Goal: Task Accomplishment & Management: Complete application form

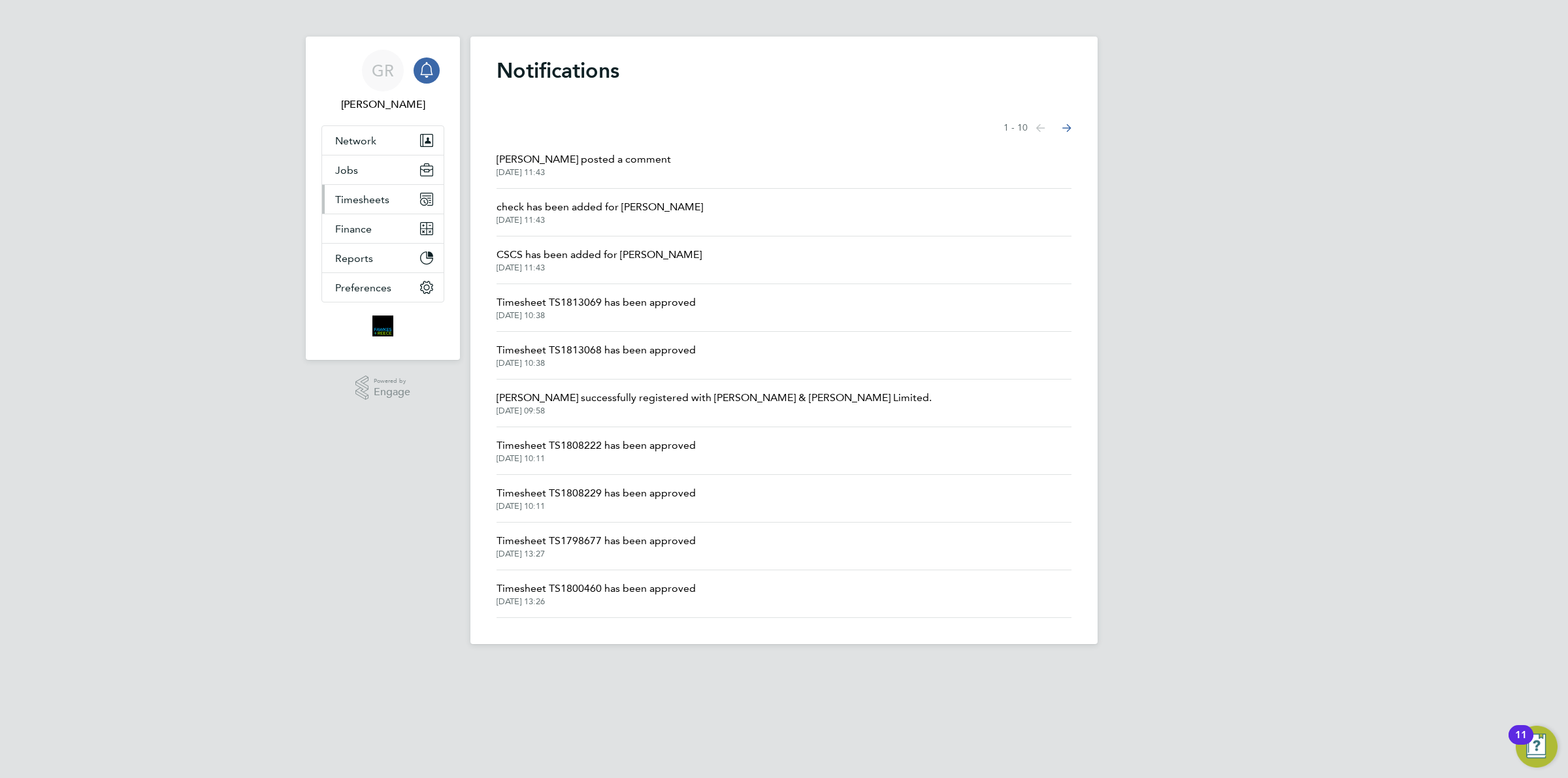
click at [375, 207] on button "Timesheets" at bounding box center [383, 199] width 122 height 29
click at [376, 232] on link "Timesheets" at bounding box center [362, 231] width 54 height 12
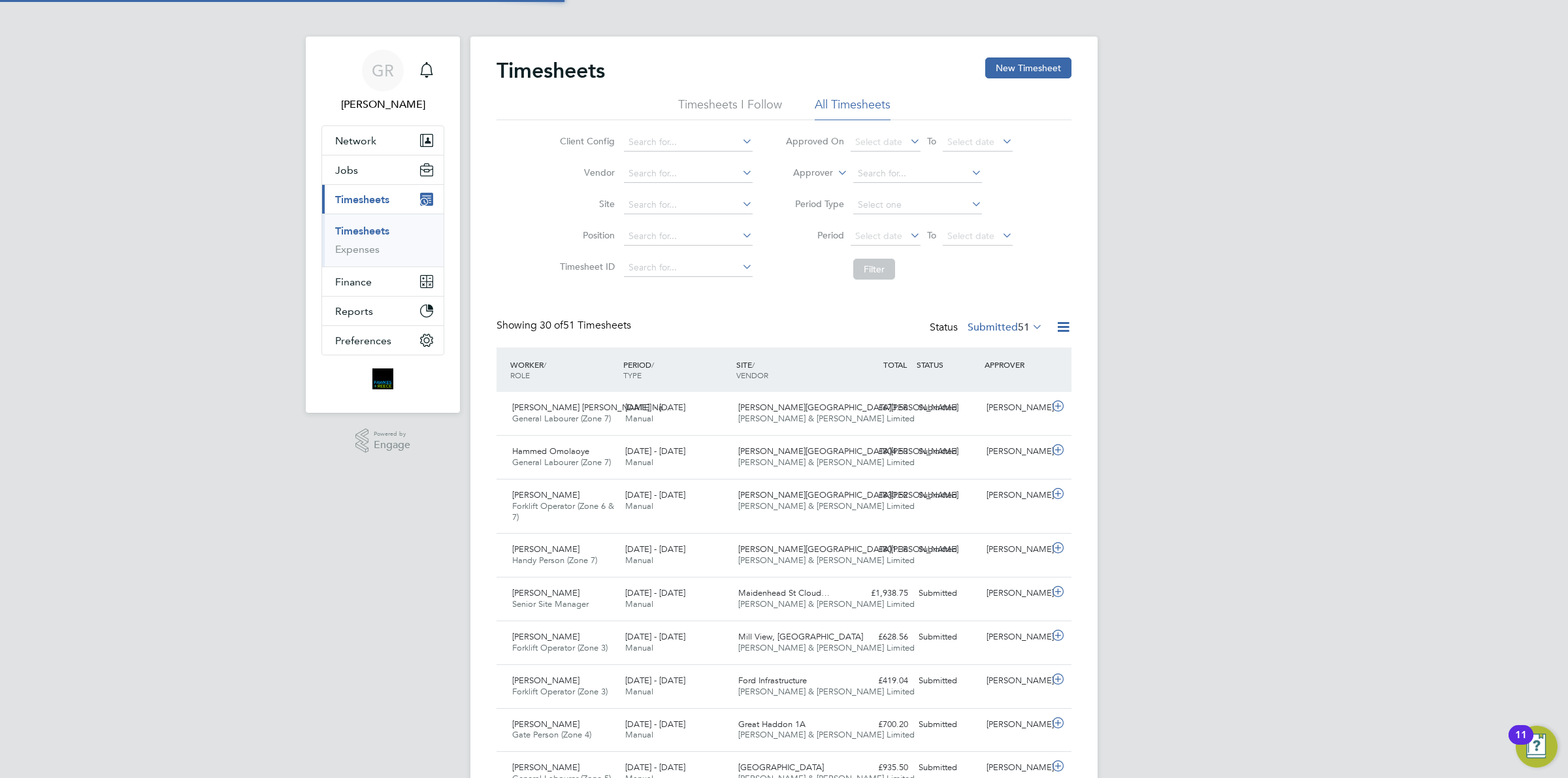
click at [1023, 79] on div "Timesheets New Timesheet" at bounding box center [784, 77] width 575 height 39
click at [1026, 73] on button "New Timesheet" at bounding box center [1028, 68] width 86 height 20
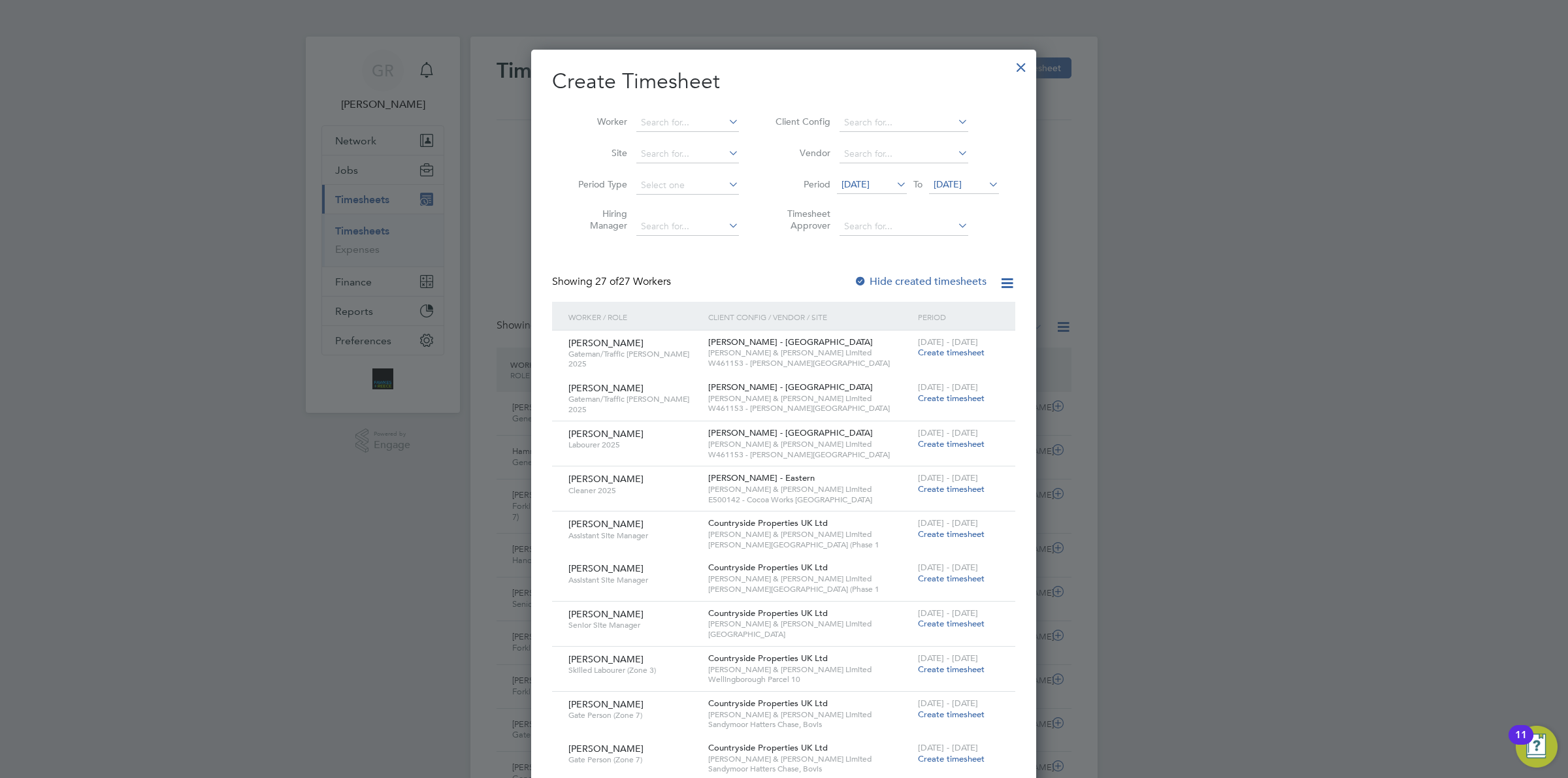
click at [667, 112] on li "Worker" at bounding box center [653, 123] width 204 height 32
click at [667, 114] on input at bounding box center [688, 123] width 102 height 19
click at [684, 134] on li "[PERSON_NAME]" at bounding box center [717, 139] width 162 height 18
type input "[PERSON_NAME]"
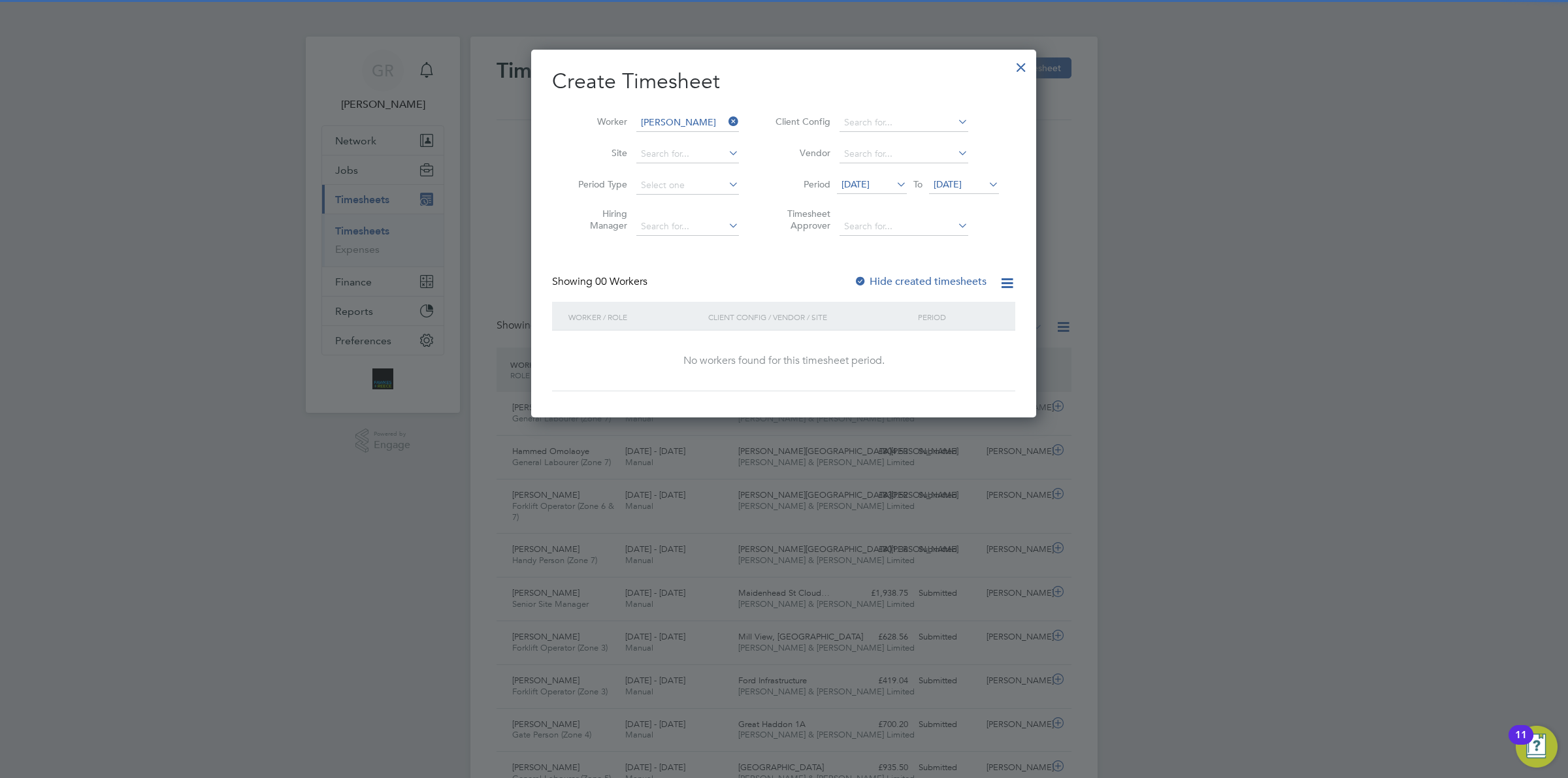
click at [894, 184] on icon at bounding box center [894, 184] width 0 height 19
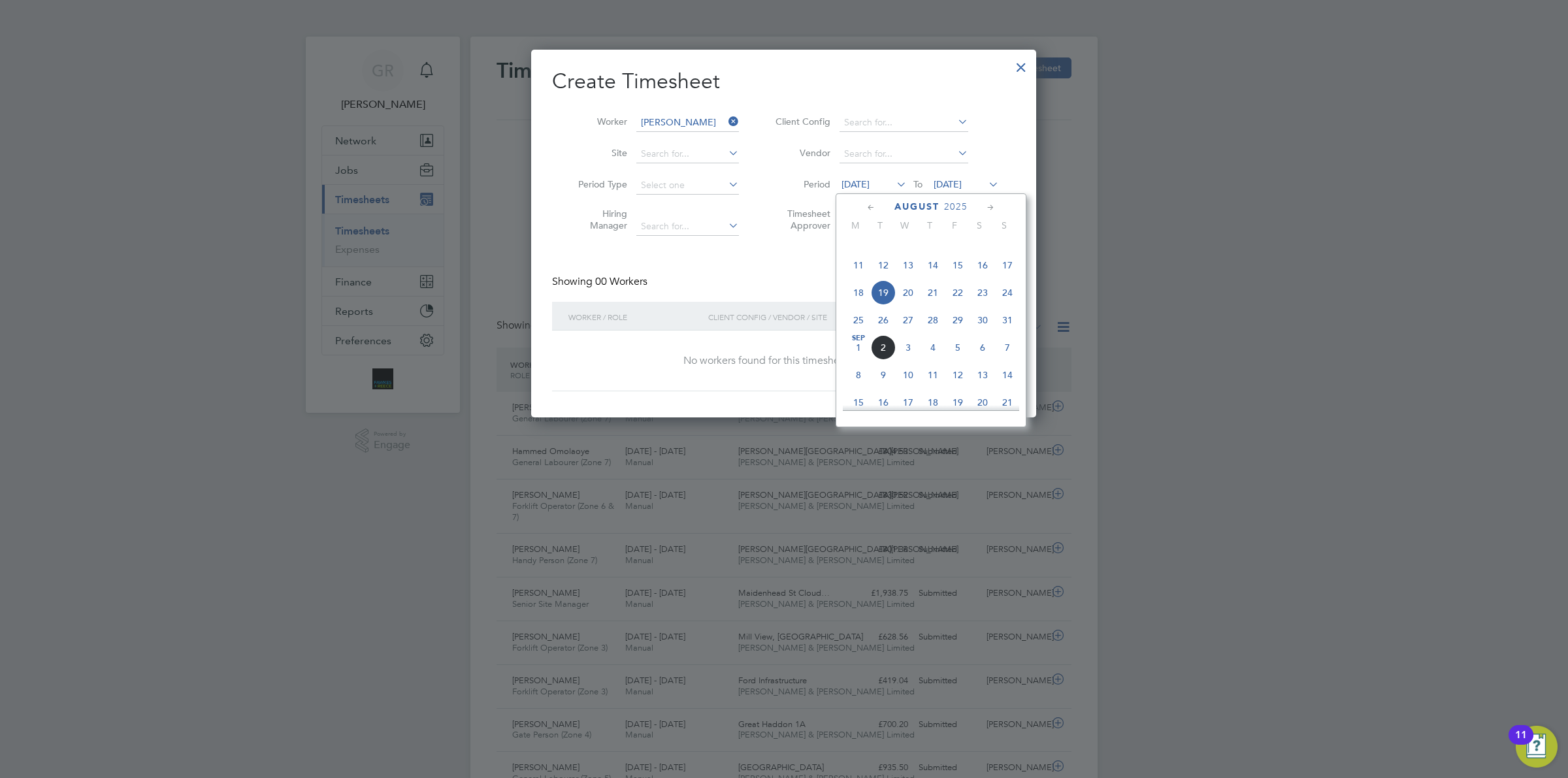
click at [854, 333] on span "25" at bounding box center [858, 320] width 25 height 25
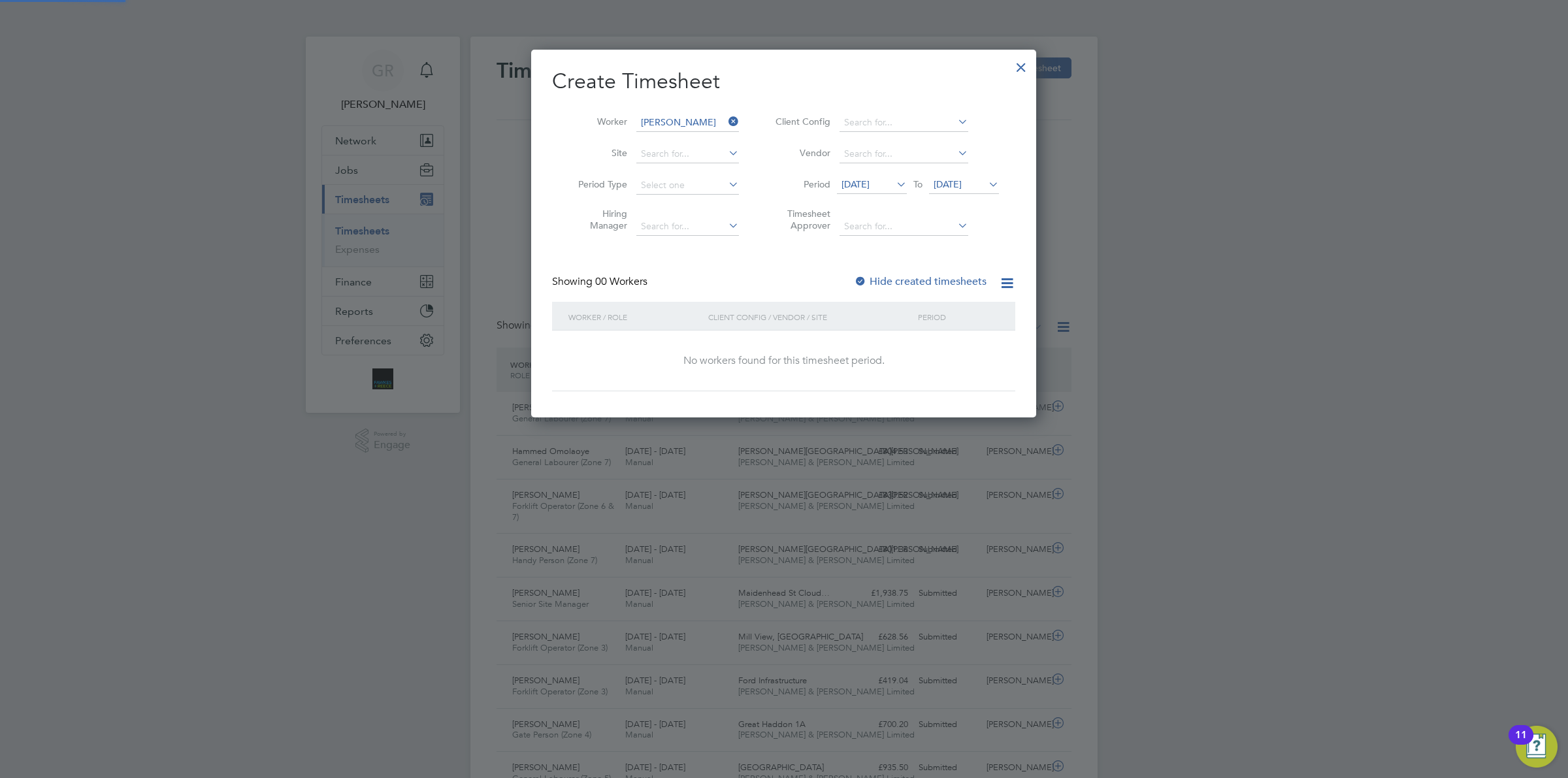
click at [974, 175] on li "Period [DATE] To [DATE]" at bounding box center [886, 186] width 260 height 32
click at [962, 188] on span "[DATE]" at bounding box center [947, 184] width 28 height 12
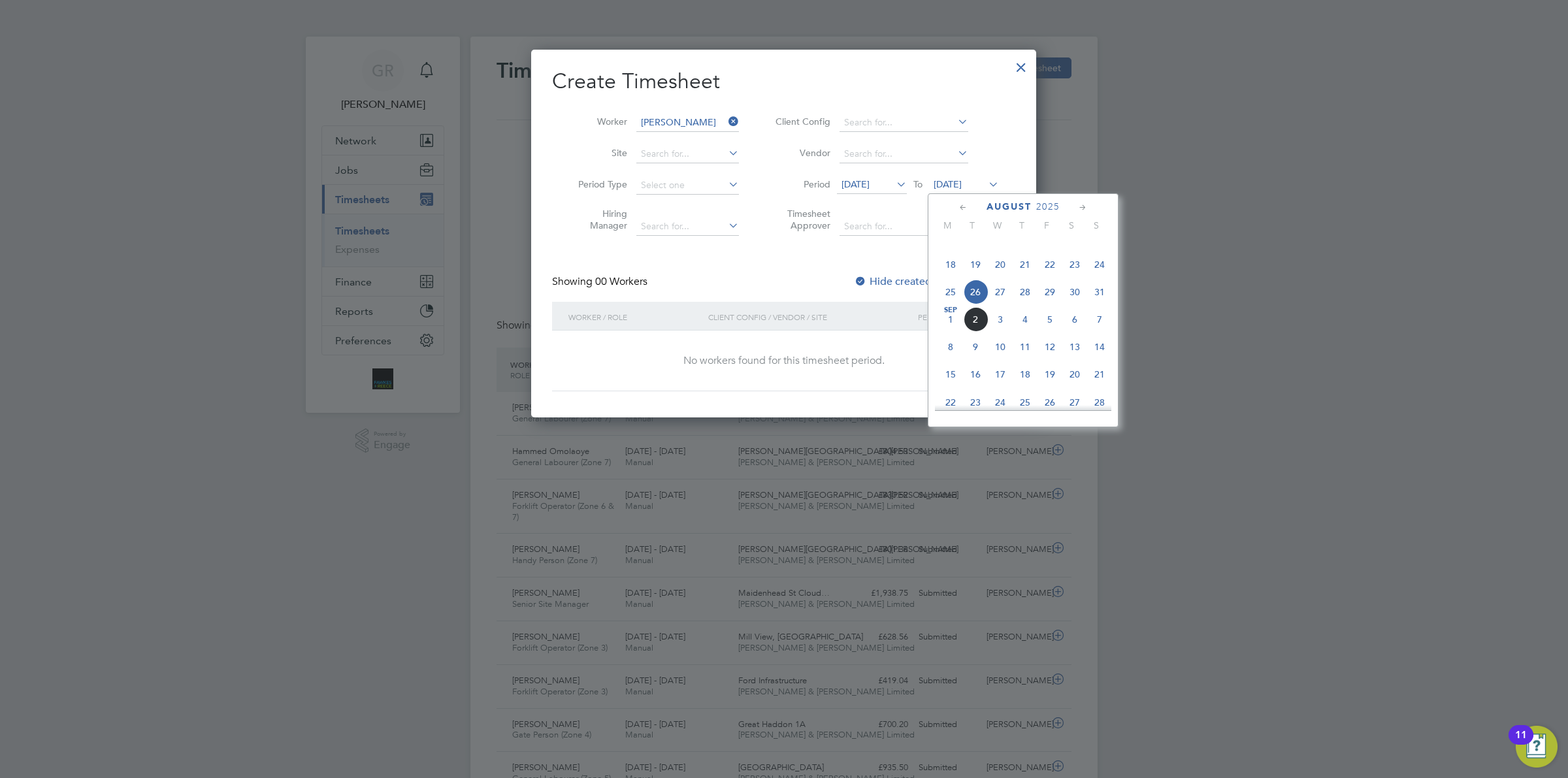
click at [1104, 305] on span "31" at bounding box center [1100, 292] width 25 height 25
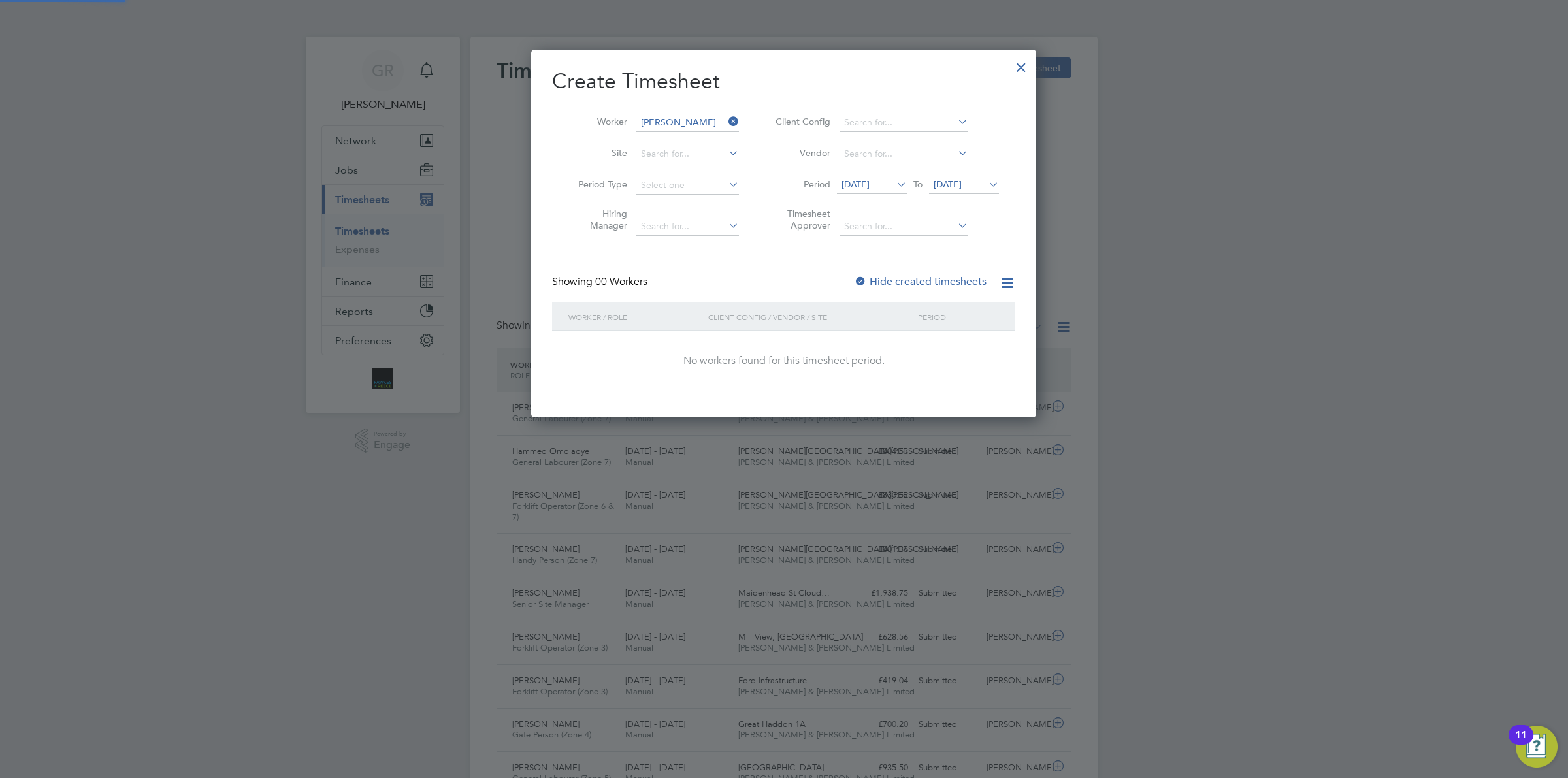
click at [968, 283] on label "Hide created timesheets" at bounding box center [920, 282] width 133 height 13
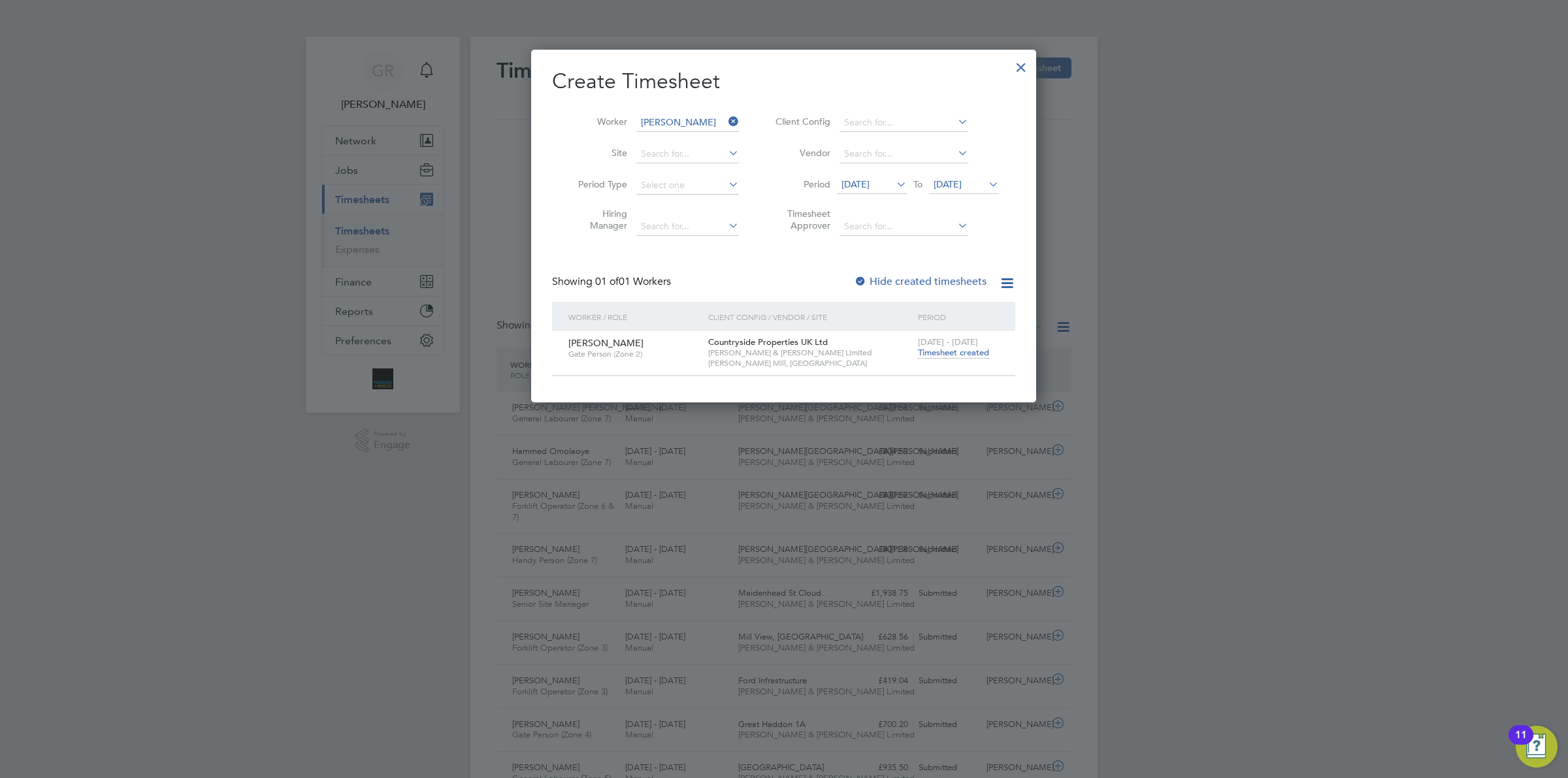
click at [952, 358] on div "[DATE] - [DATE] Timesheet created" at bounding box center [958, 349] width 87 height 35
click at [955, 356] on span "Timesheet created" at bounding box center [954, 352] width 72 height 12
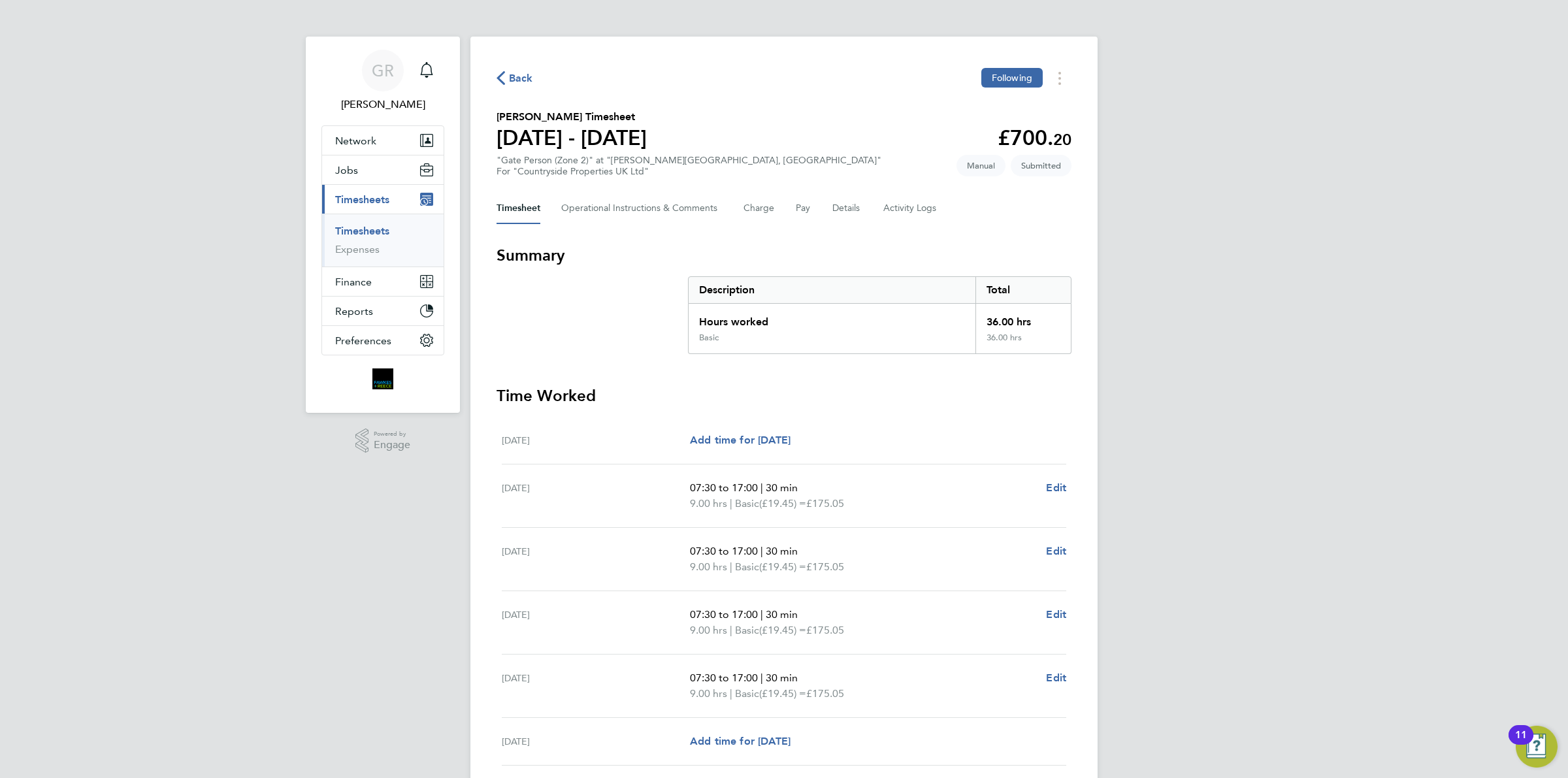
click at [521, 79] on span "Back" at bounding box center [521, 78] width 24 height 16
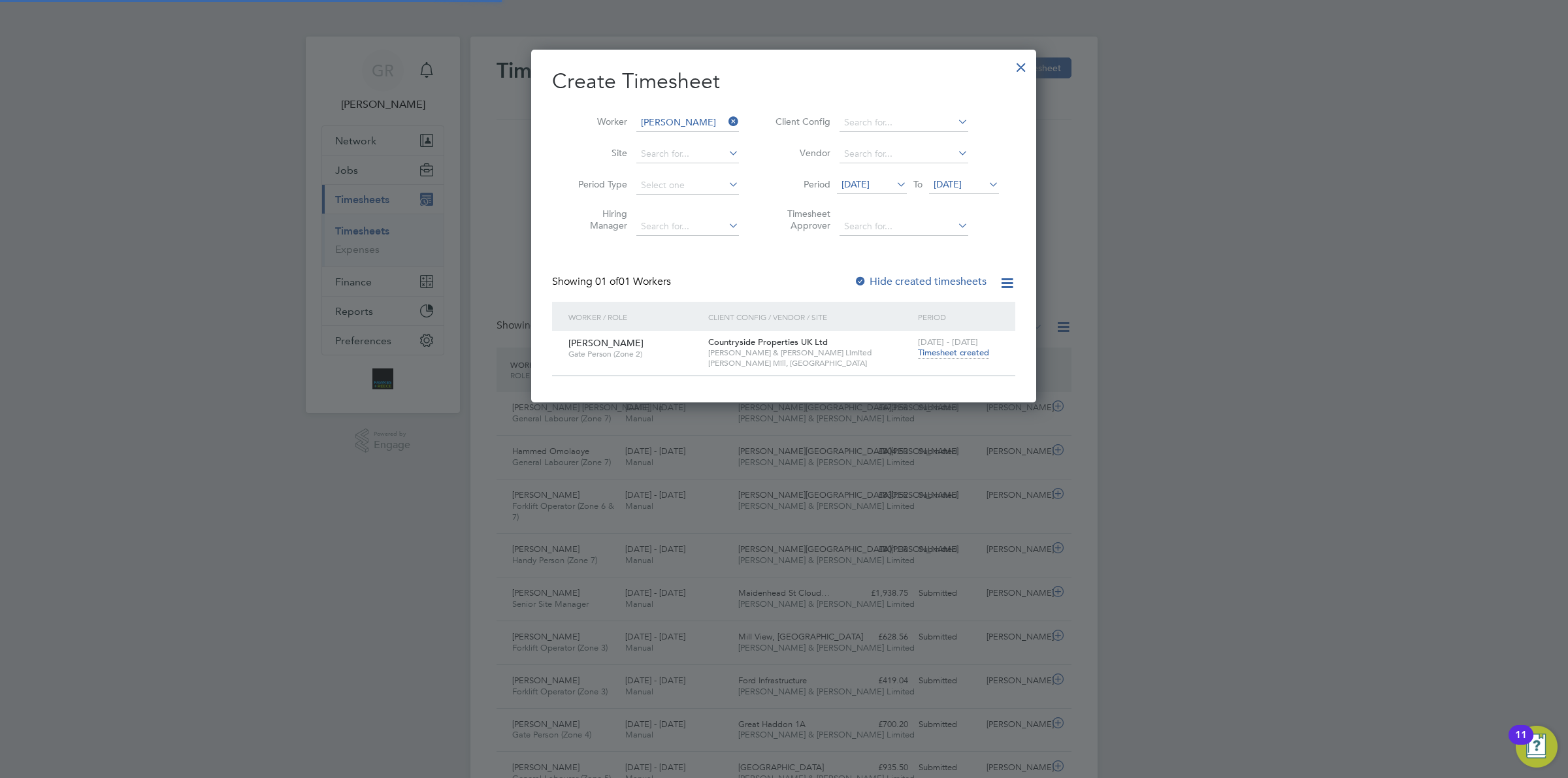
scroll to position [33, 113]
click at [726, 123] on icon at bounding box center [726, 122] width 0 height 19
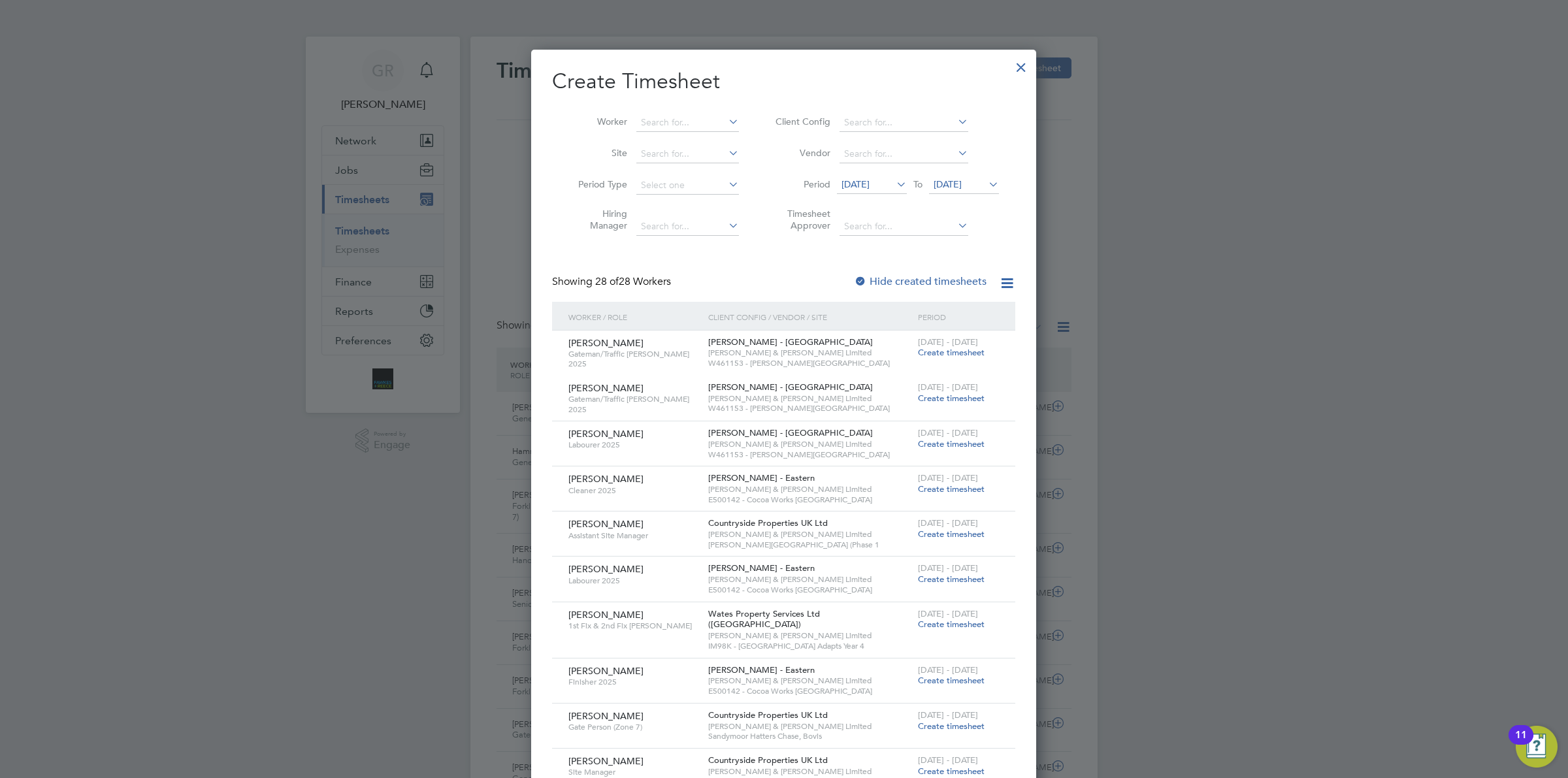
click at [1022, 62] on div at bounding box center [1021, 63] width 23 height 23
